Goal: Browse casually

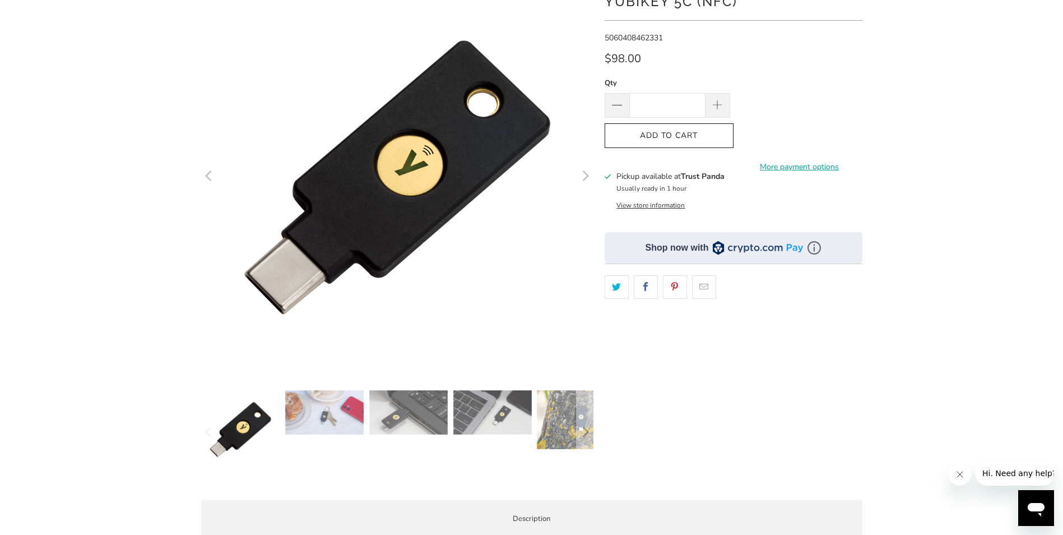
scroll to position [168, 0]
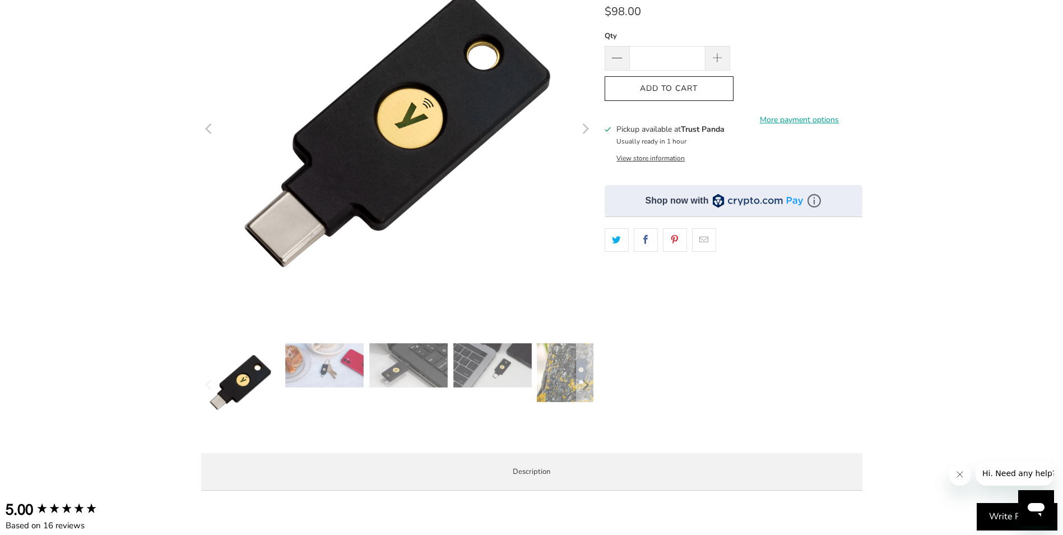
click at [337, 373] on img at bounding box center [324, 365] width 78 height 44
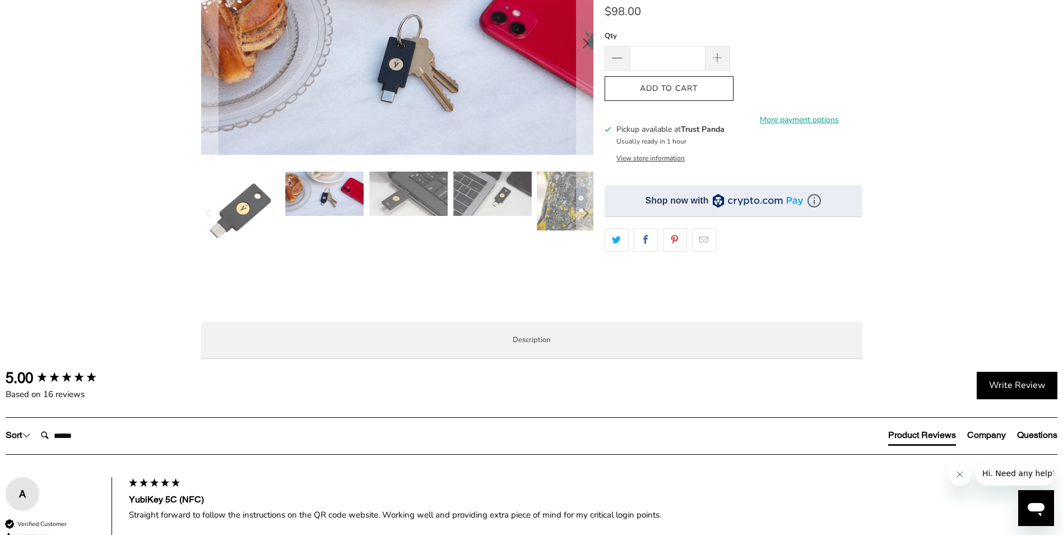
scroll to position [0, 0]
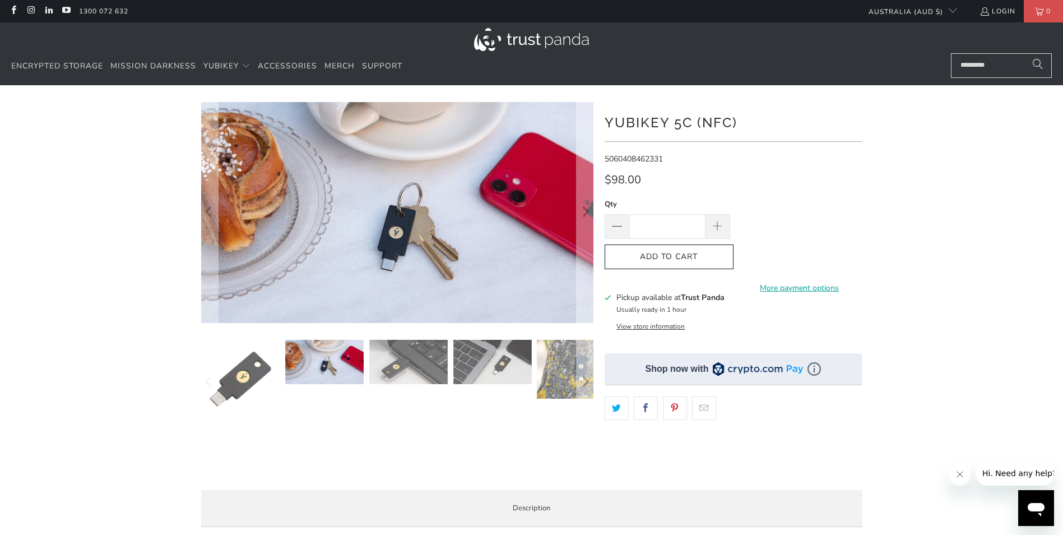
click at [391, 383] on img at bounding box center [408, 362] width 78 height 44
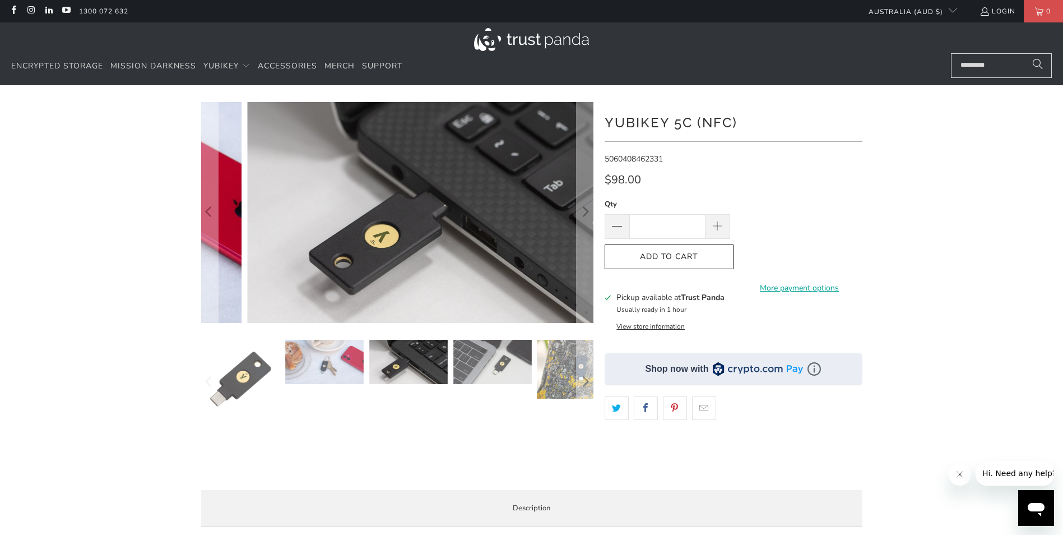
click at [476, 373] on img at bounding box center [492, 362] width 78 height 44
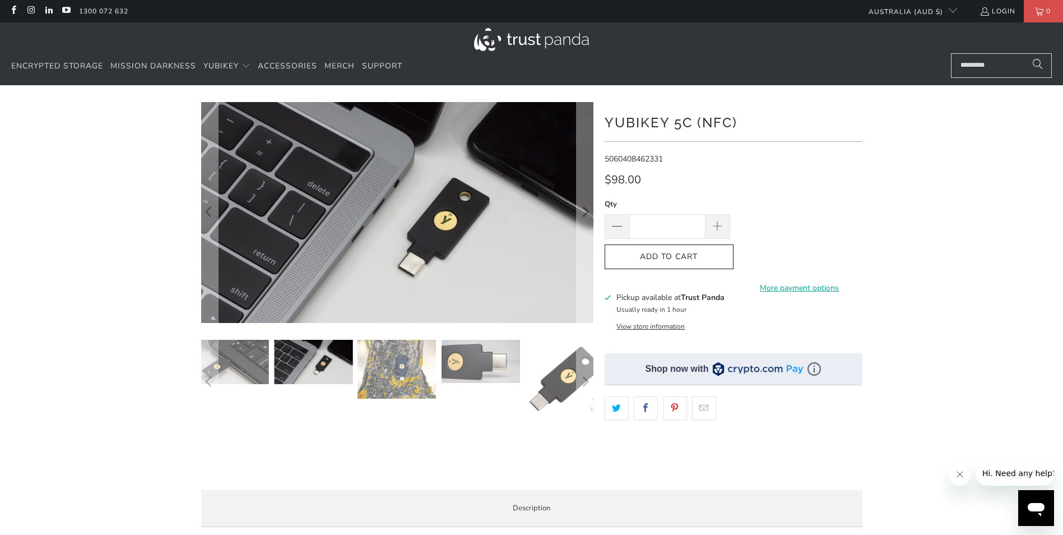
click at [449, 365] on img at bounding box center [481, 361] width 78 height 43
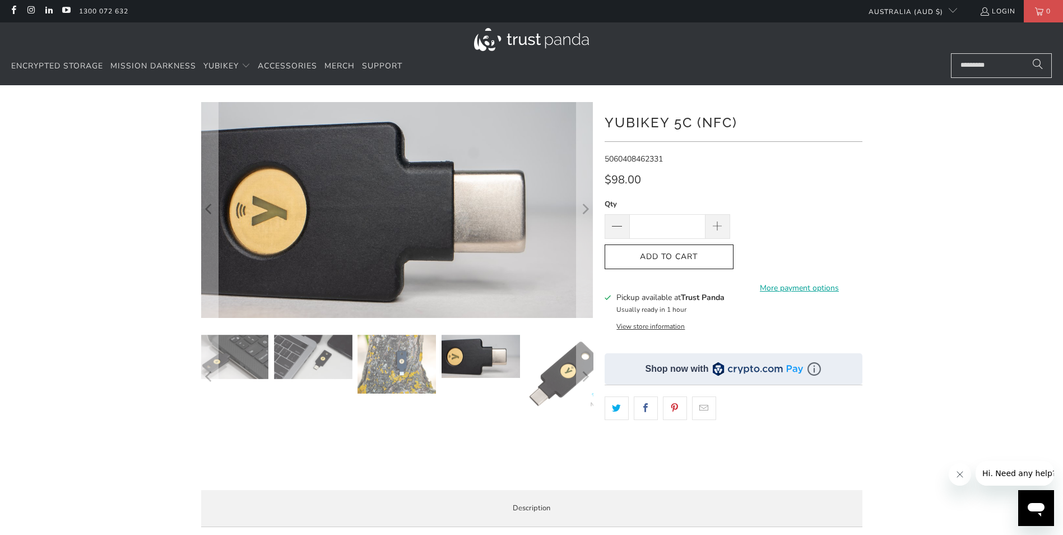
click at [542, 350] on img at bounding box center [565, 373] width 78 height 78
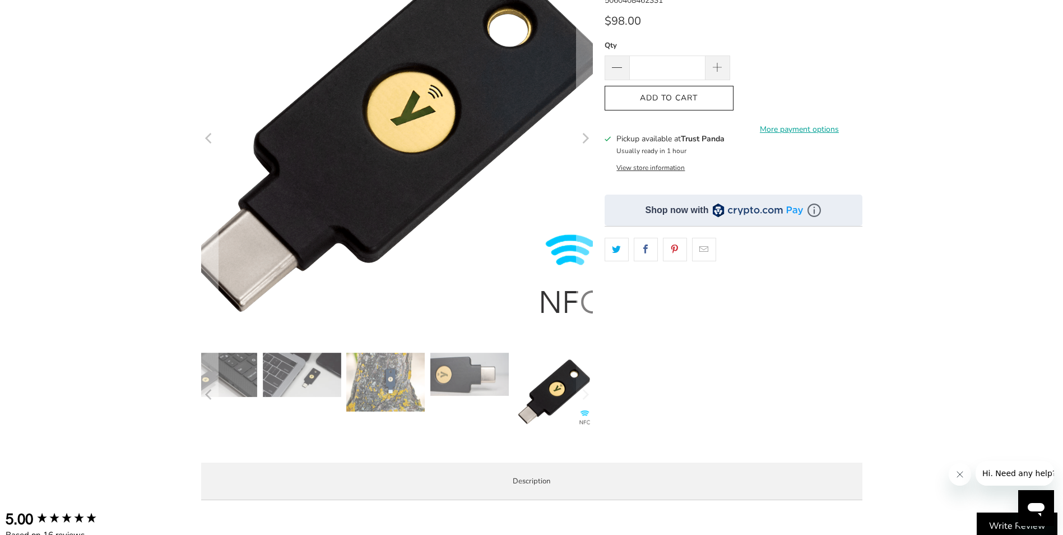
scroll to position [168, 0]
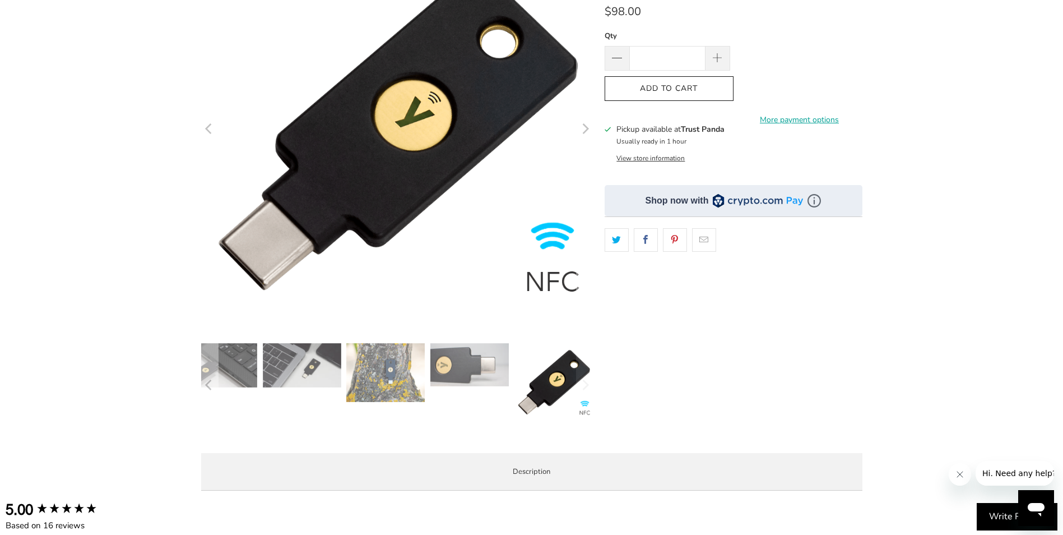
click at [259, 364] on div at bounding box center [207, 385] width 392 height 84
click at [234, 369] on img at bounding box center [218, 365] width 78 height 44
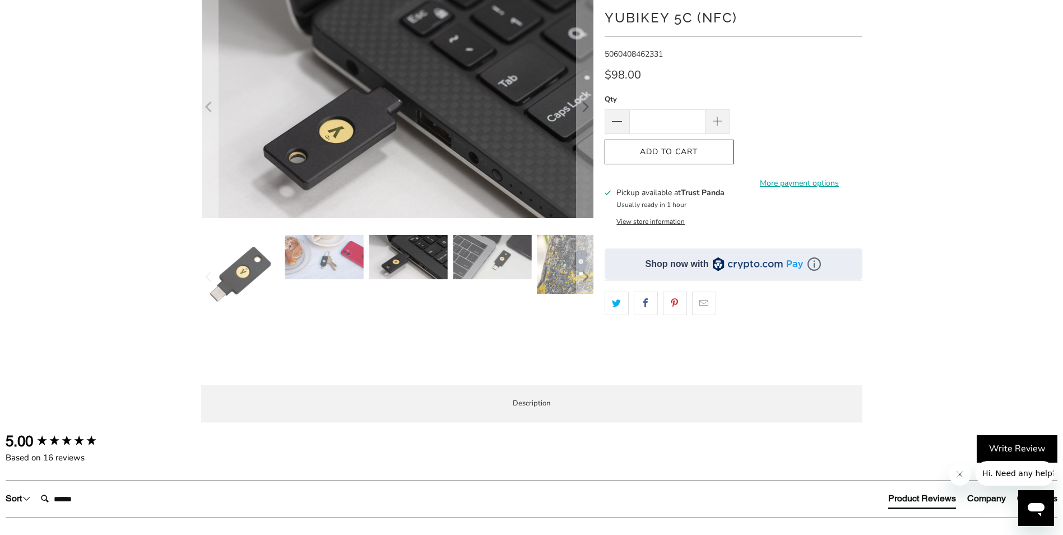
scroll to position [0, 0]
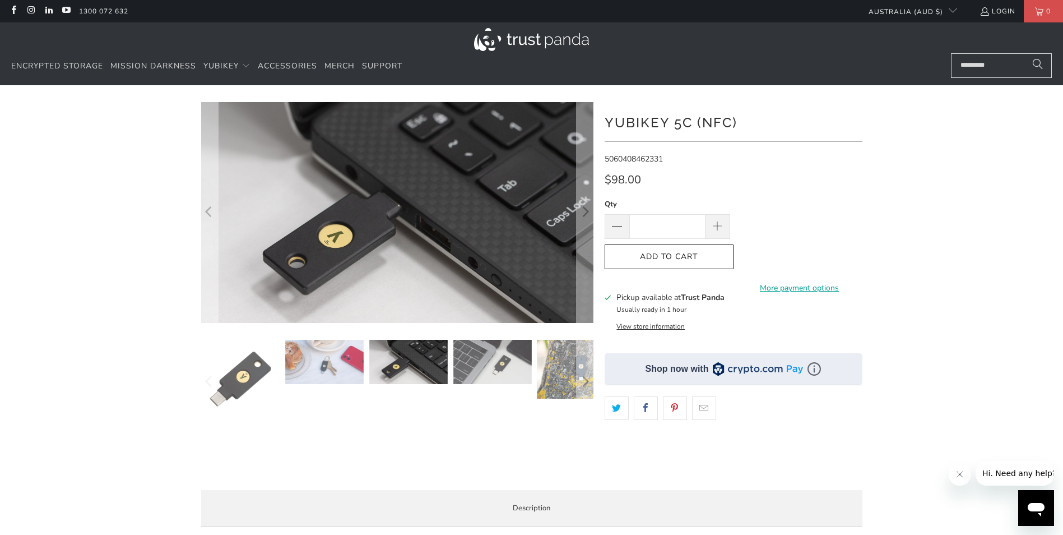
click at [394, 364] on img at bounding box center [408, 362] width 78 height 44
click at [336, 364] on img at bounding box center [324, 362] width 78 height 44
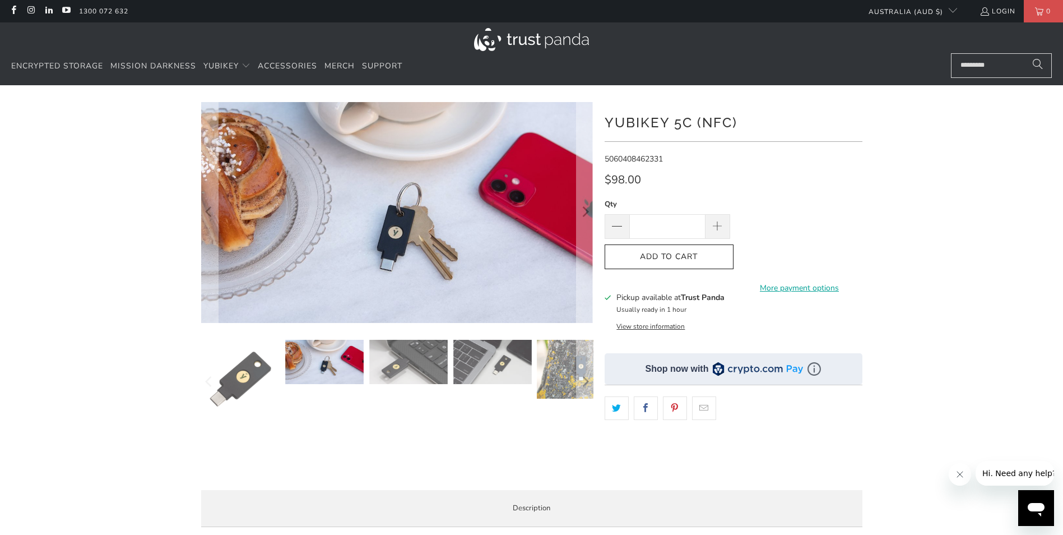
click at [413, 359] on img at bounding box center [408, 362] width 78 height 44
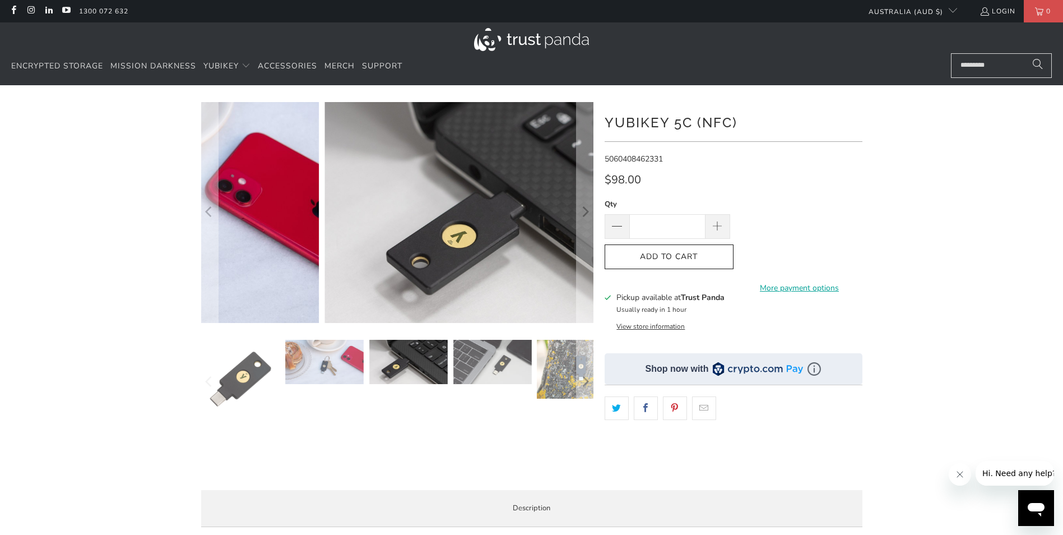
click at [471, 355] on img at bounding box center [492, 362] width 78 height 44
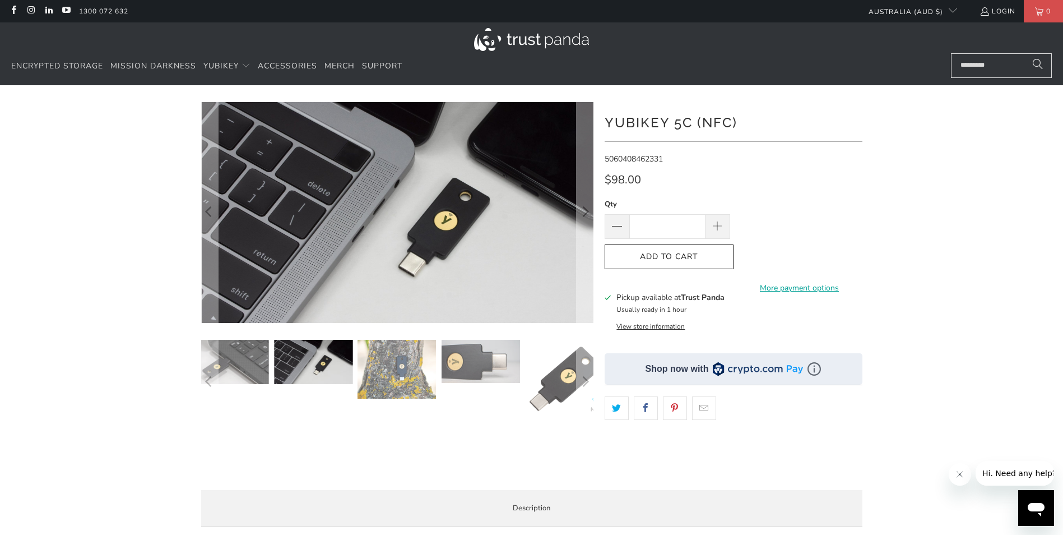
click at [380, 365] on img at bounding box center [397, 369] width 78 height 59
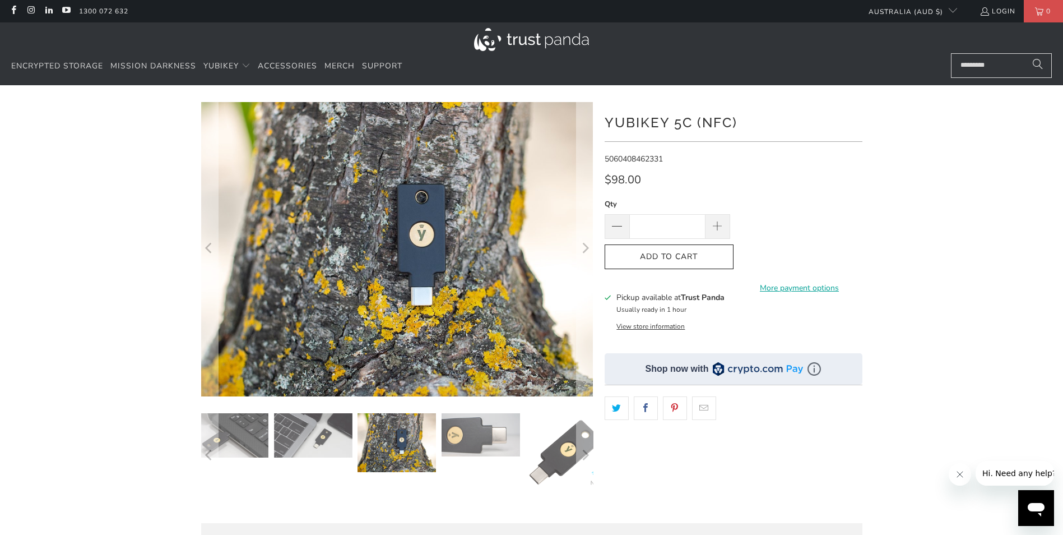
click at [460, 410] on div at bounding box center [397, 299] width 392 height 395
click at [464, 428] on img at bounding box center [481, 434] width 78 height 43
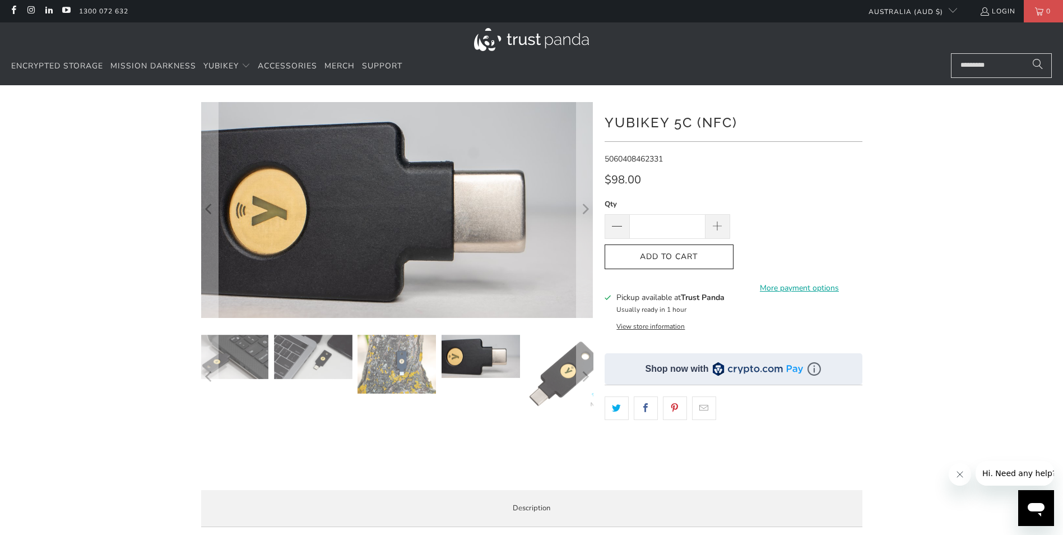
click at [466, 351] on img at bounding box center [481, 355] width 78 height 43
click at [549, 358] on img at bounding box center [565, 373] width 78 height 78
